Goal: Task Accomplishment & Management: Manage account settings

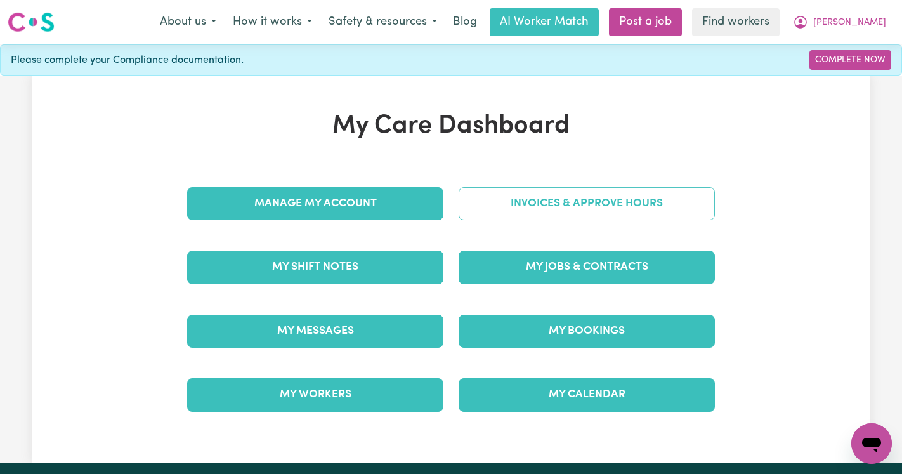
click at [617, 205] on link "Invoices & Approve Hours" at bounding box center [586, 203] width 256 height 33
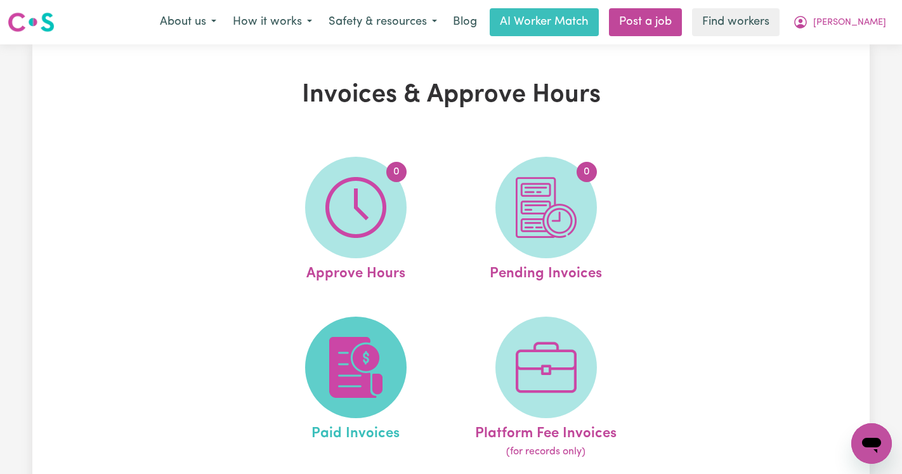
click at [371, 349] on img at bounding box center [355, 367] width 61 height 61
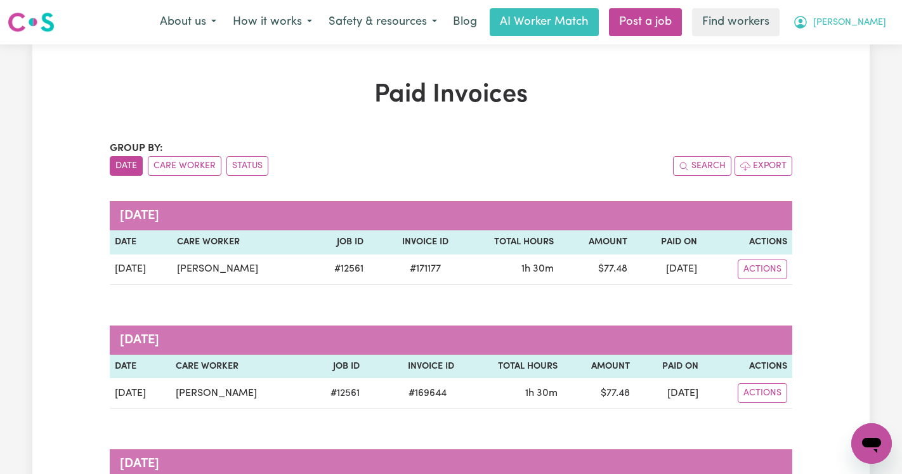
click at [838, 20] on span "[PERSON_NAME]" at bounding box center [849, 23] width 73 height 14
click at [844, 81] on link "Logout" at bounding box center [843, 73] width 100 height 24
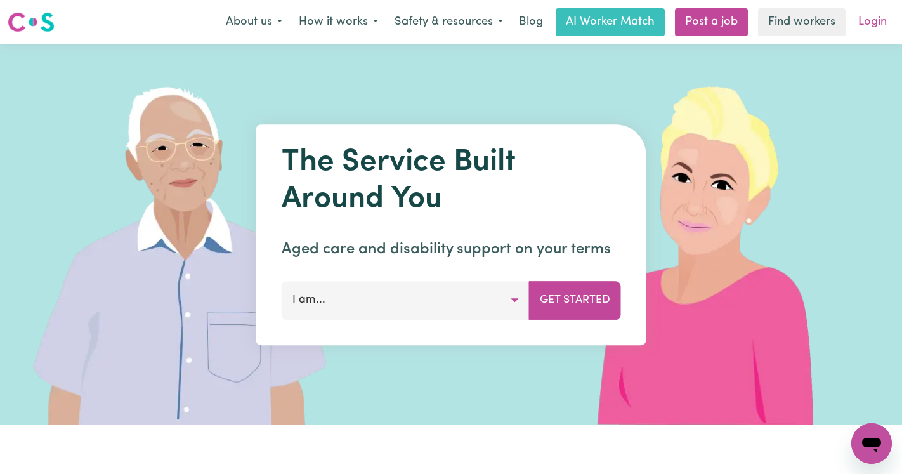
click at [872, 25] on link "Login" at bounding box center [872, 22] width 44 height 28
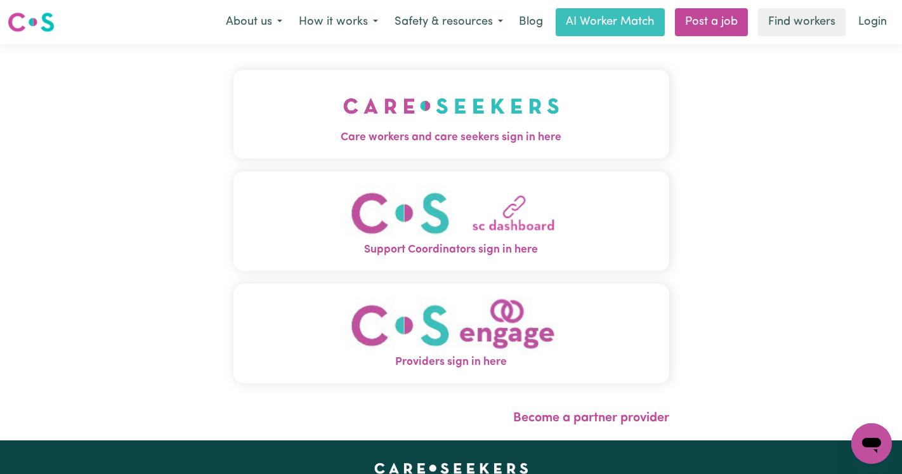
click at [379, 82] on img "Care workers and care seekers sign in here" at bounding box center [451, 105] width 216 height 47
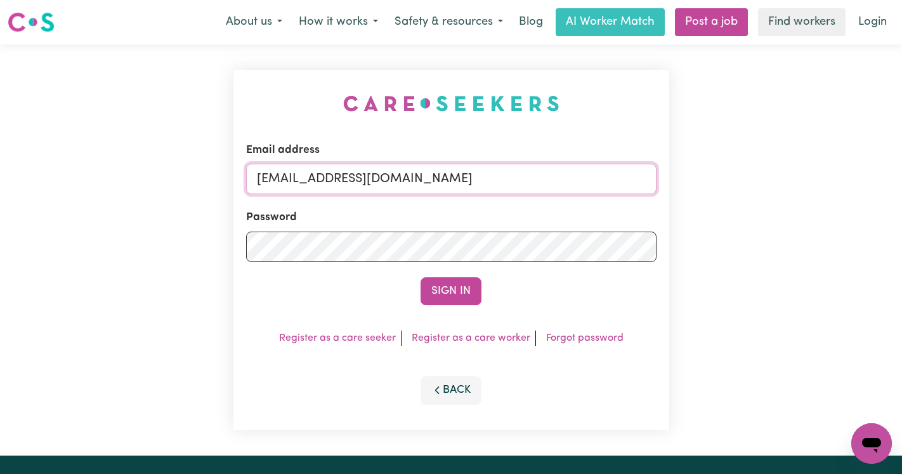
drag, startPoint x: 604, startPoint y: 179, endPoint x: 322, endPoint y: 178, distance: 281.5
click at [323, 178] on input "[EMAIL_ADDRESS][DOMAIN_NAME]" at bounding box center [451, 179] width 410 height 30
paste input "RobertMcCredie"
type input "[EMAIL_ADDRESS][DOMAIN_NAME]"
click at [420, 277] on button "Sign In" at bounding box center [450, 291] width 61 height 28
